Goal: Task Accomplishment & Management: Use online tool/utility

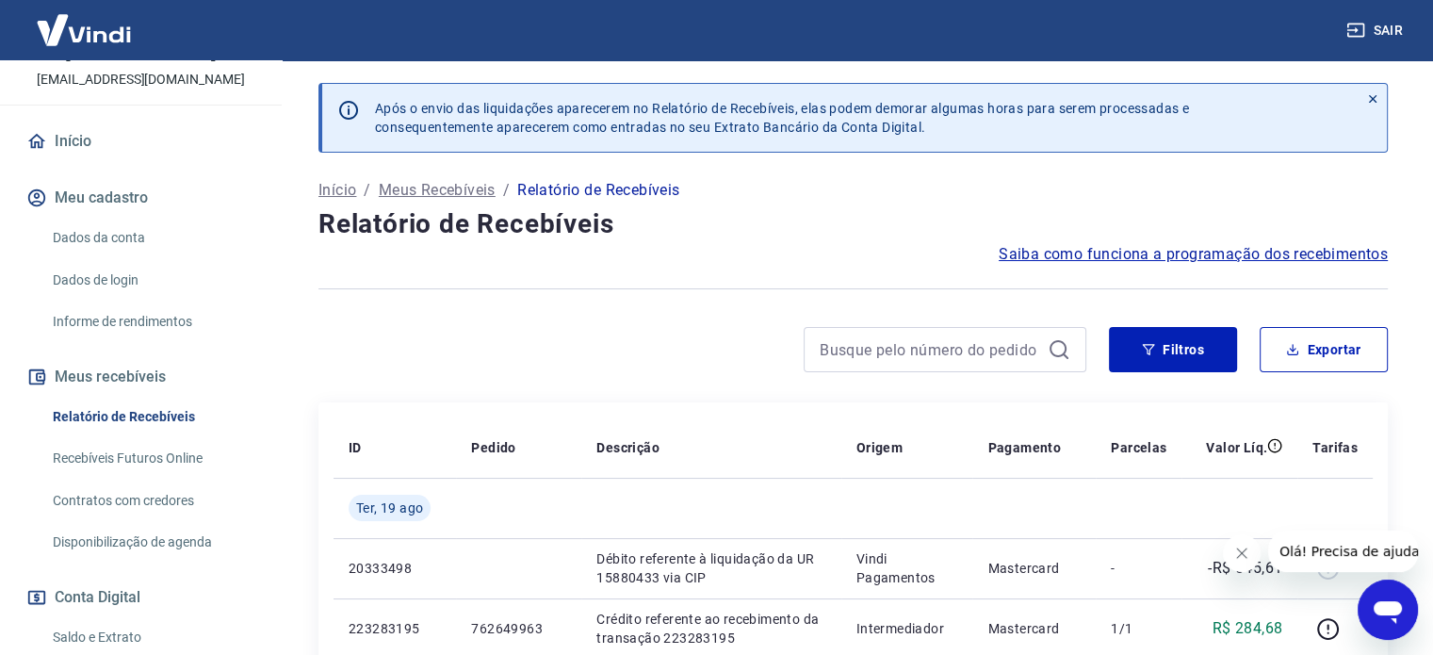
scroll to position [368, 0]
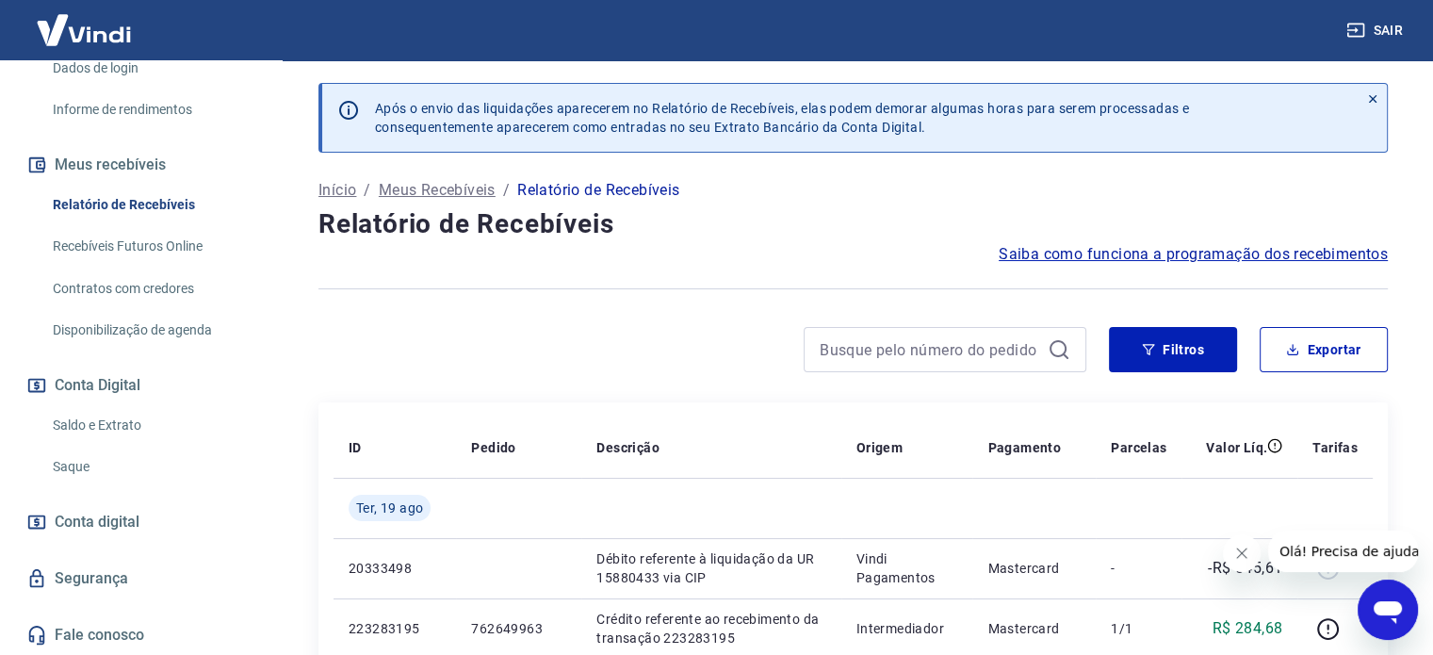
drag, startPoint x: 117, startPoint y: 429, endPoint x: 224, endPoint y: 426, distance: 107.5
click at [117, 429] on link "Saldo e Extrato" at bounding box center [152, 425] width 214 height 39
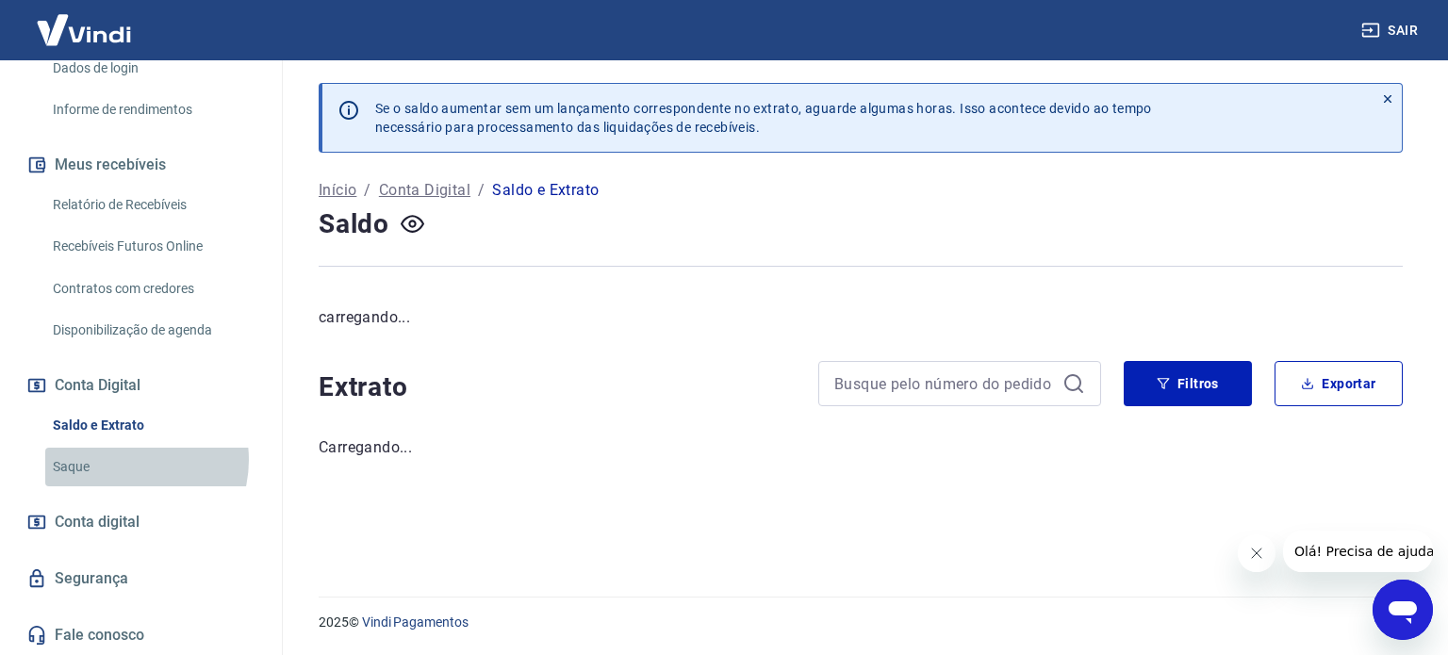
click at [123, 459] on link "Saque" at bounding box center [152, 467] width 214 height 39
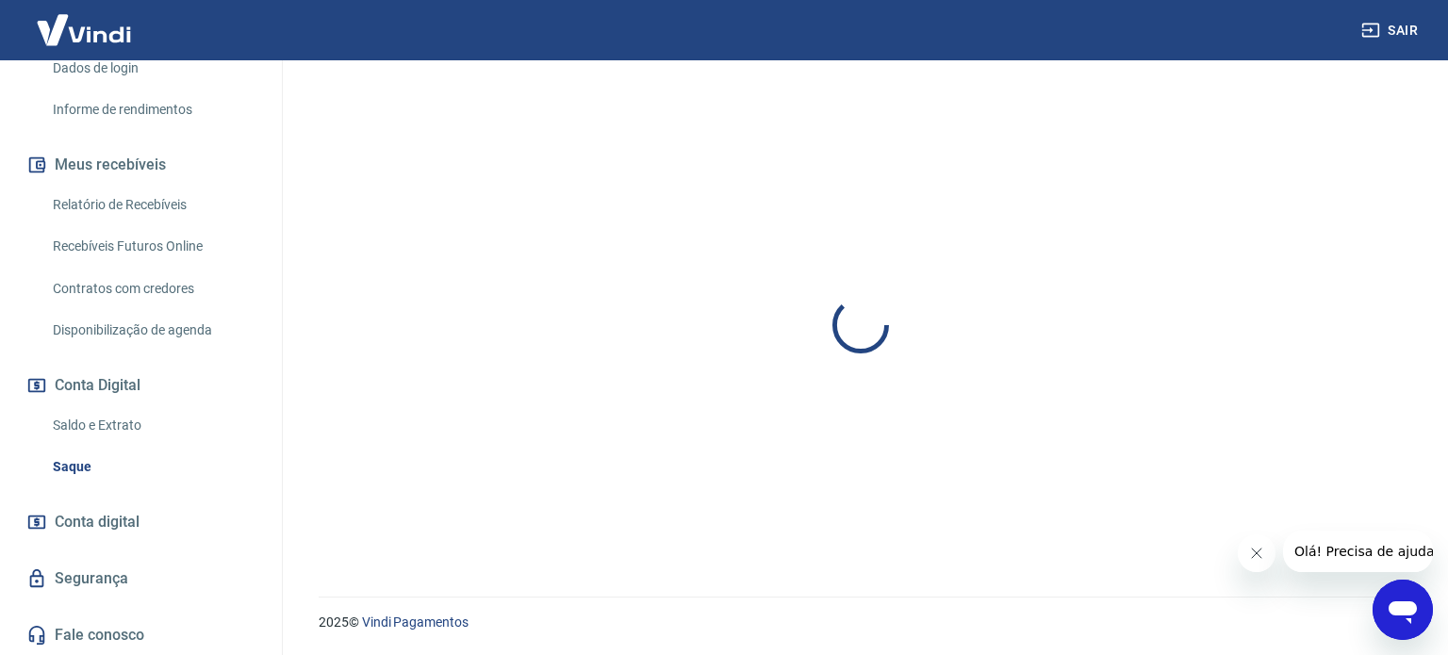
click at [1257, 545] on button "Fechar mensagem da empresa" at bounding box center [1255, 553] width 38 height 38
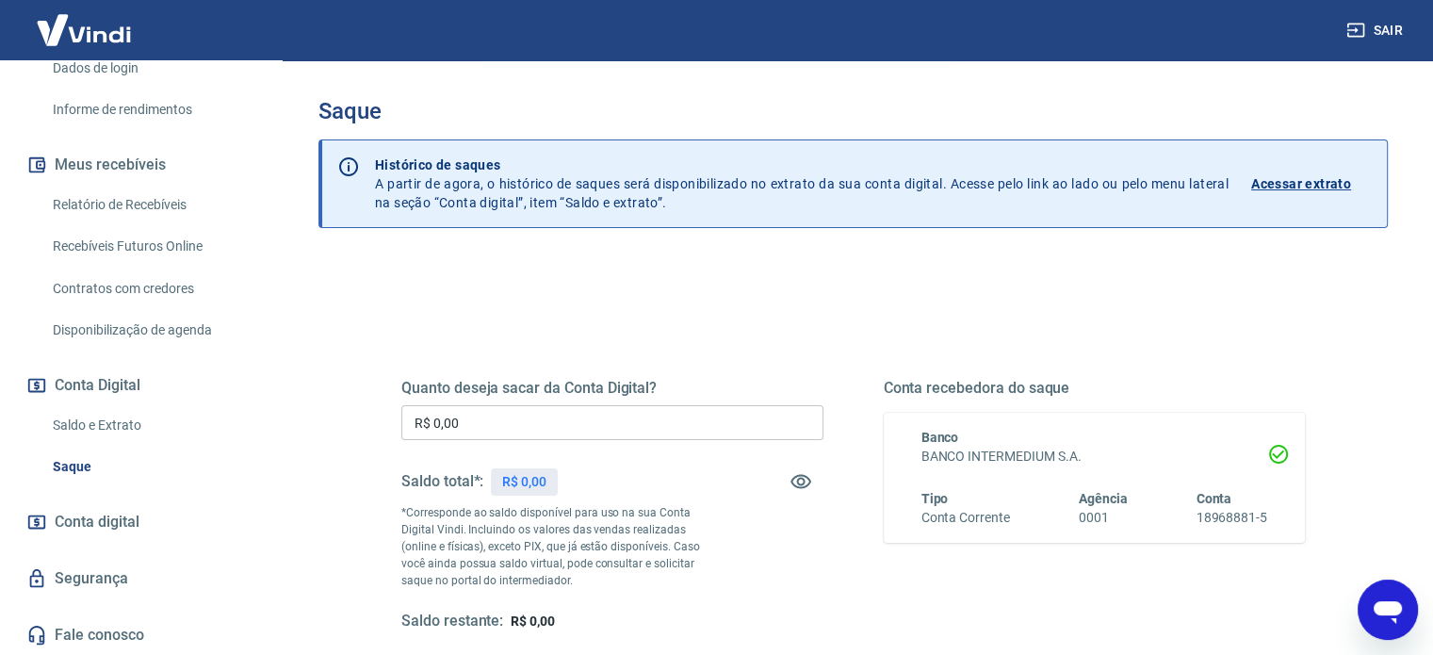
click at [366, 370] on div "Quanto deseja sacar da Conta Digital? R$ 0,00 ​ Saldo total*: R$ 0,00 *Correspo…" at bounding box center [853, 515] width 994 height 438
drag, startPoint x: 585, startPoint y: 373, endPoint x: 478, endPoint y: 371, distance: 107.5
click at [558, 373] on div "Quanto deseja sacar da Conta Digital? R$ 0,00 ​ Saldo total*: R$ 0,00 *Correspo…" at bounding box center [853, 523] width 904 height 378
click at [474, 371] on div "Quanto deseja sacar da Conta Digital? R$ 0,00 ​ Saldo total*: R$ 0,00 *Correspo…" at bounding box center [853, 523] width 904 height 378
drag, startPoint x: 536, startPoint y: 384, endPoint x: 590, endPoint y: 389, distance: 54.0
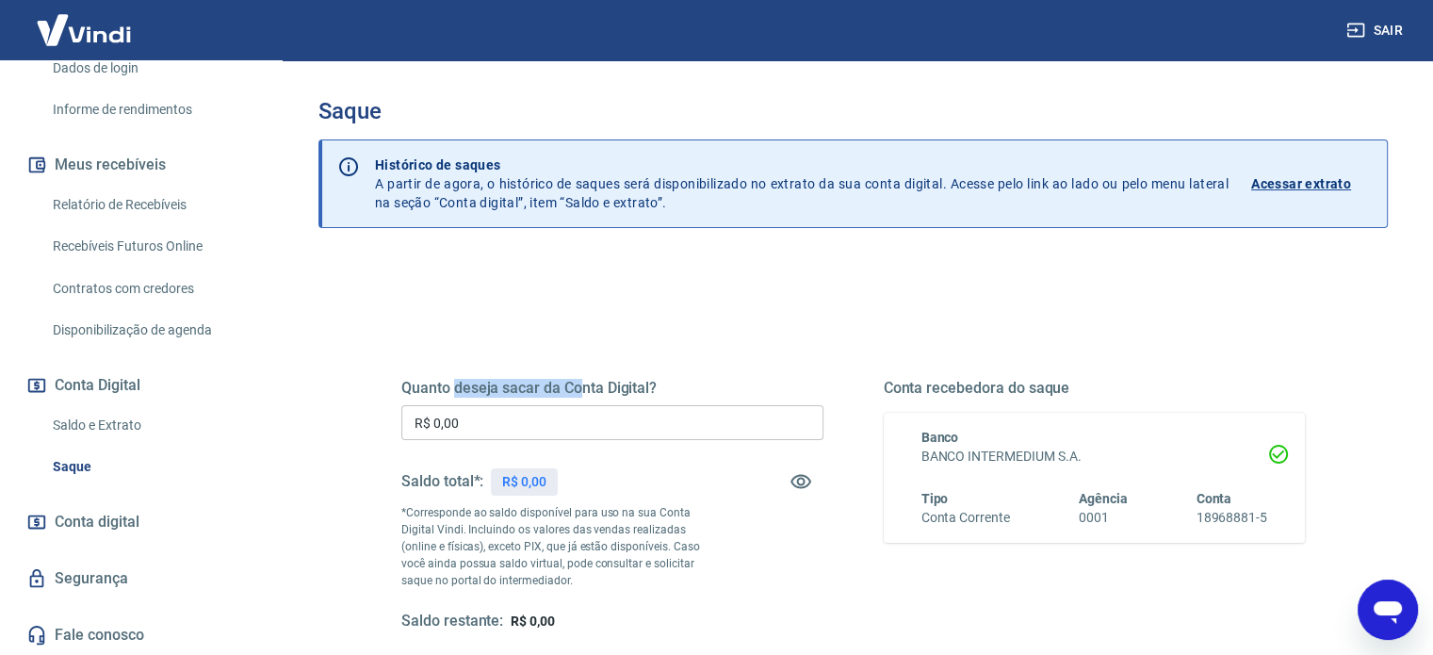
click at [588, 389] on div "Quanto deseja sacar da Conta Digital? R$ 0,00 ​ Saldo total*: R$ 0,00 *Correspo…" at bounding box center [853, 523] width 904 height 378
click at [590, 389] on h5 "Quanto deseja sacar da Conta Digital?" at bounding box center [612, 388] width 422 height 19
